Goal: Check status

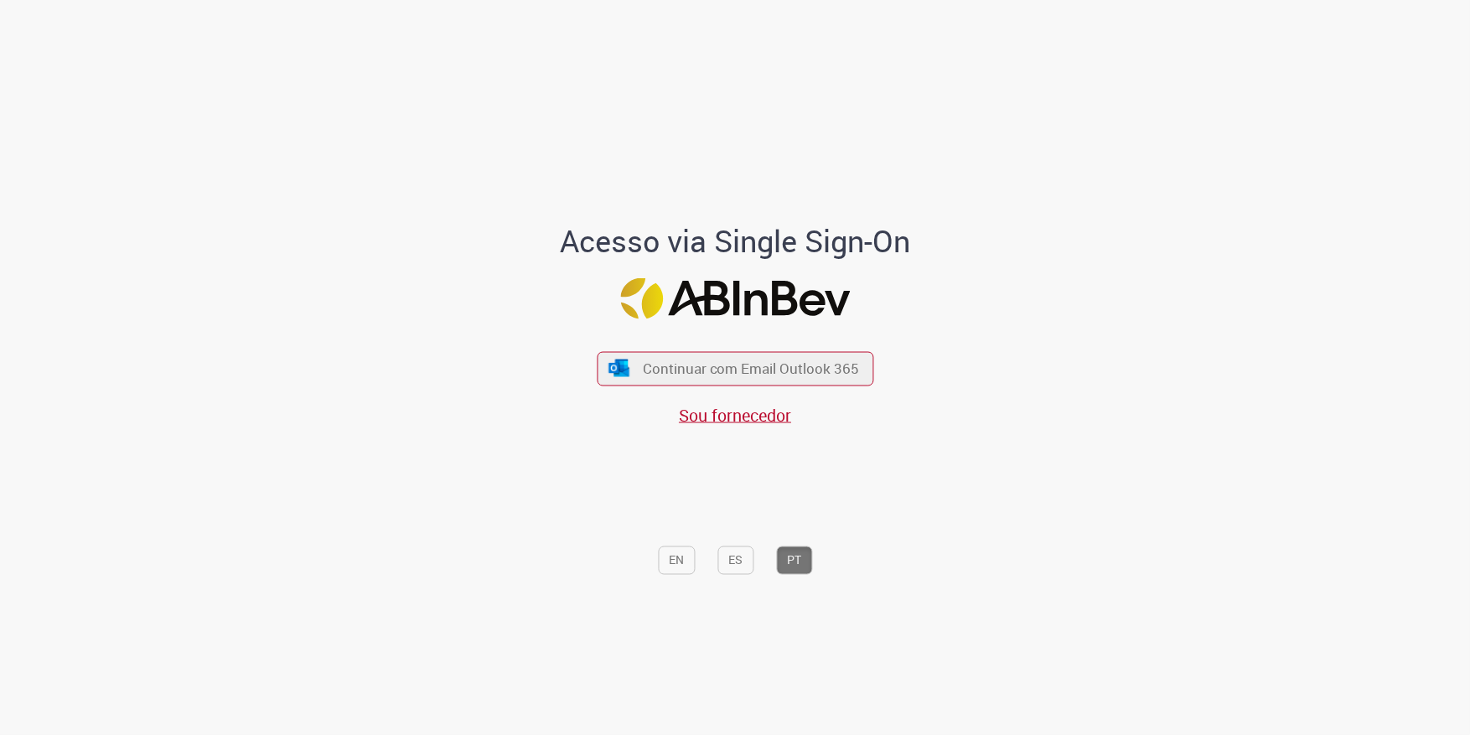
click at [838, 346] on div "Continuar com Email Outlook 365 Sou fornecedor" at bounding box center [735, 379] width 276 height 93
click at [835, 359] on span "Continuar com Email Outlook 365" at bounding box center [750, 368] width 221 height 19
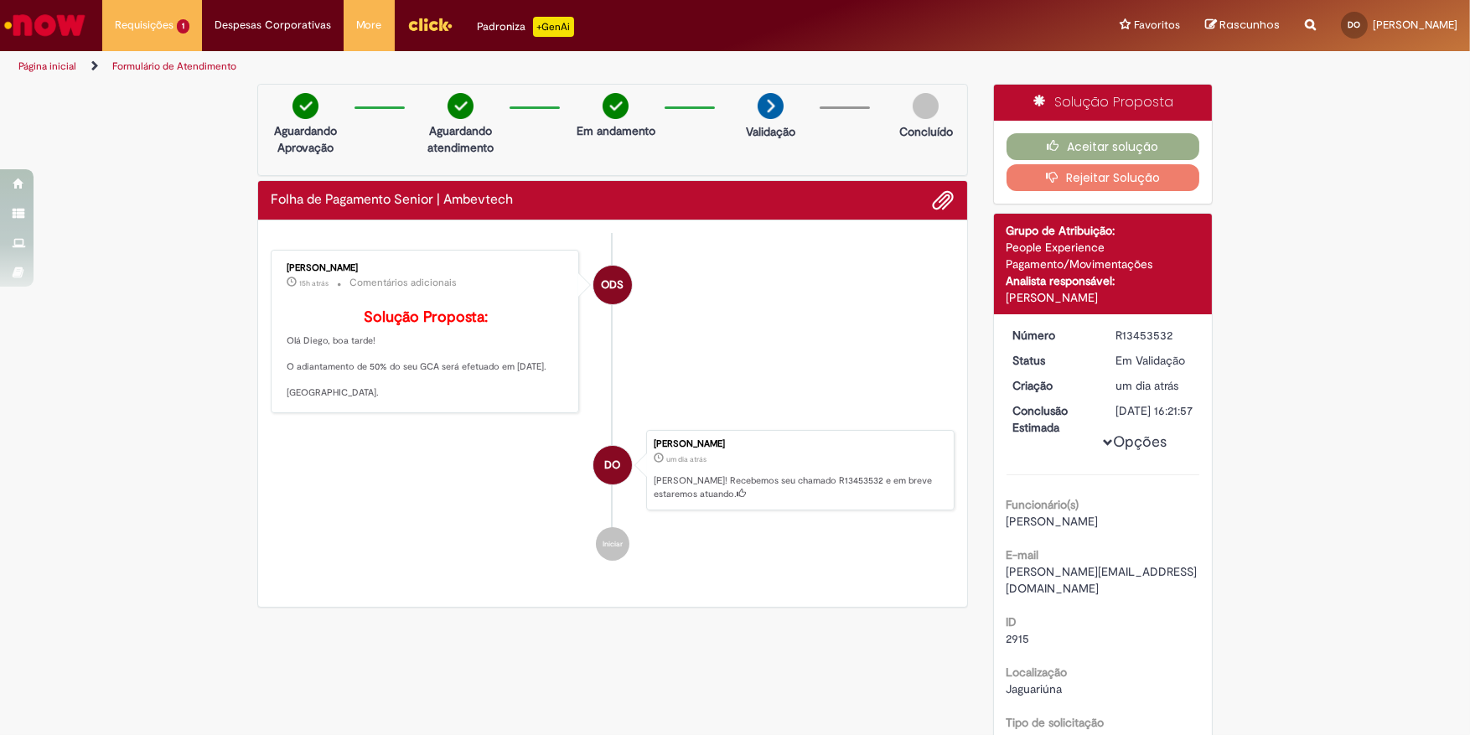
click at [372, 394] on p "Solução Proposta: Olá Diego, boa tarde! O adiantamento de 50% do seu GCA será e…" at bounding box center [426, 354] width 279 height 90
copy p "O adiantamento de 50% do seu GCA será efetuado em [DATE]."
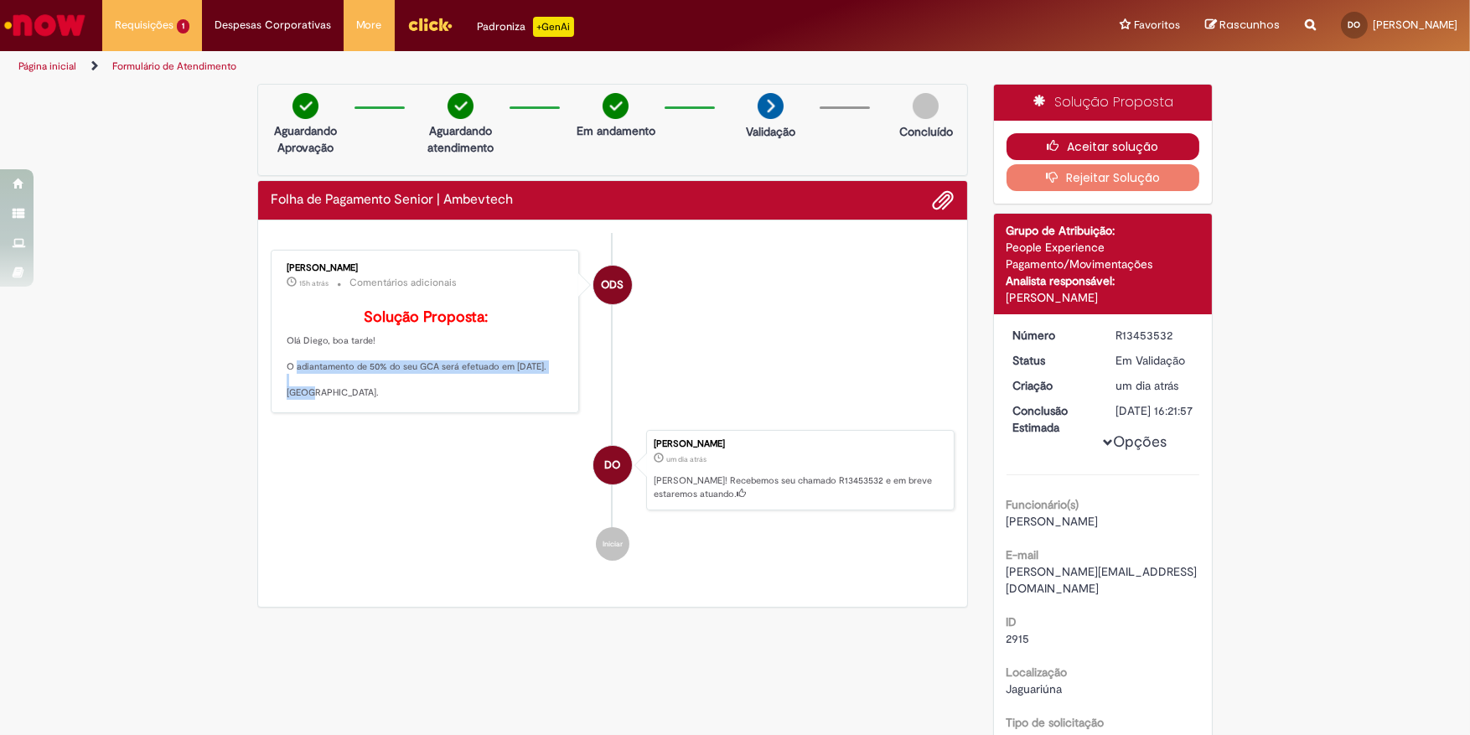
click at [1183, 147] on button "Aceitar solução" at bounding box center [1103, 146] width 194 height 27
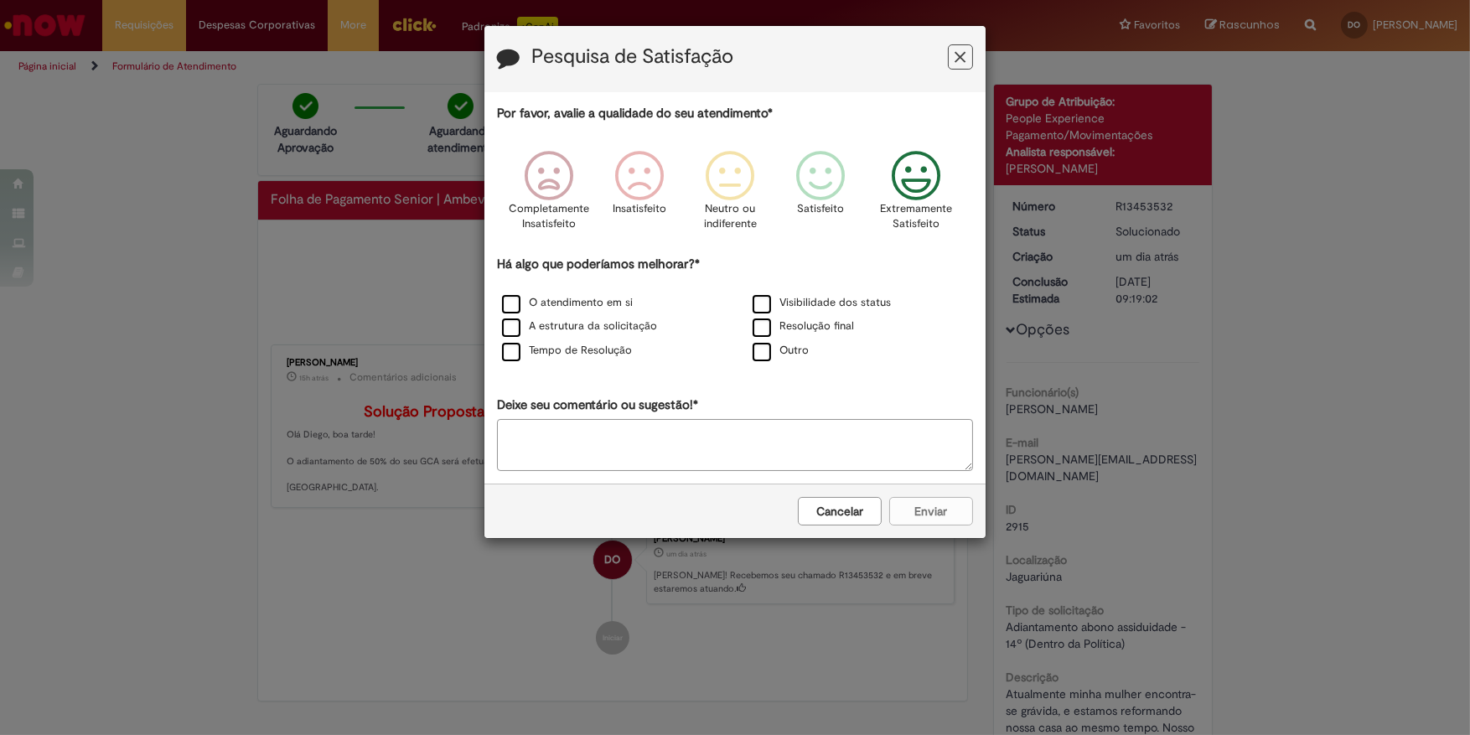
click at [928, 177] on icon "Feedback" at bounding box center [916, 176] width 63 height 50
click at [595, 308] on label "O atendimento em si" at bounding box center [567, 303] width 131 height 16
click at [613, 347] on label "Tempo de Resolução" at bounding box center [567, 351] width 130 height 16
click at [925, 508] on button "Enviar" at bounding box center [931, 511] width 84 height 28
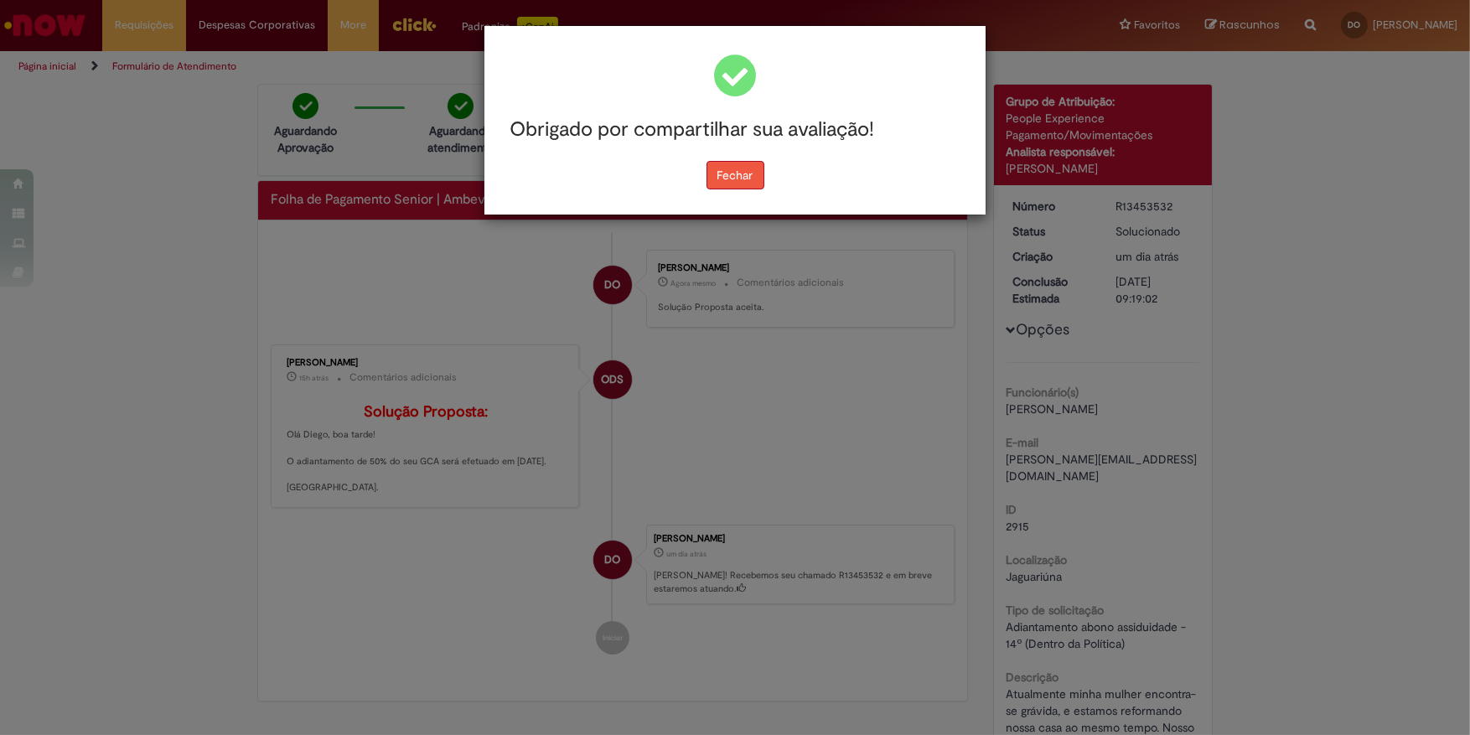
click at [757, 184] on button "Fechar" at bounding box center [735, 175] width 58 height 28
